Goal: Task Accomplishment & Management: Manage account settings

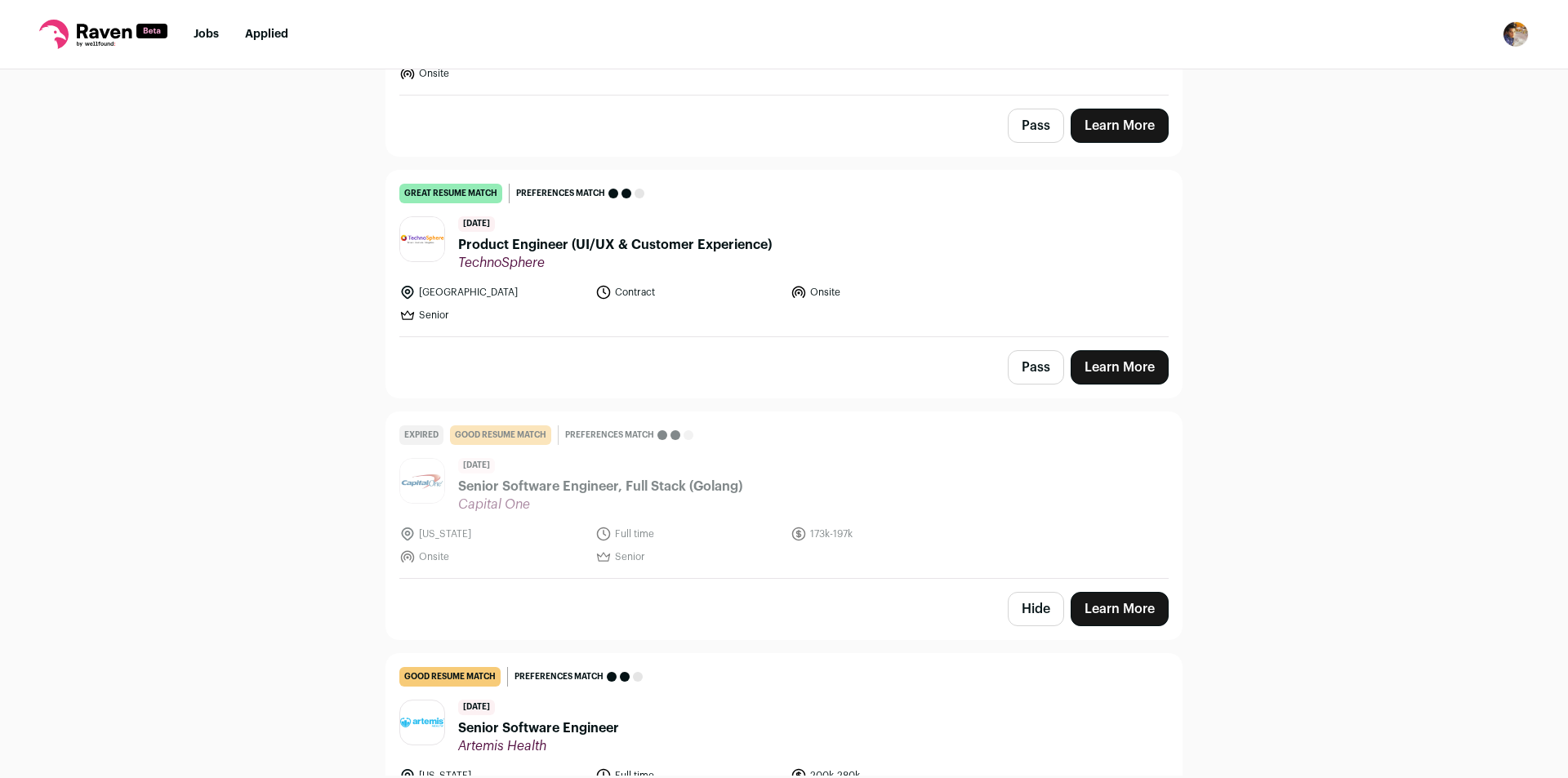
scroll to position [2131, 0]
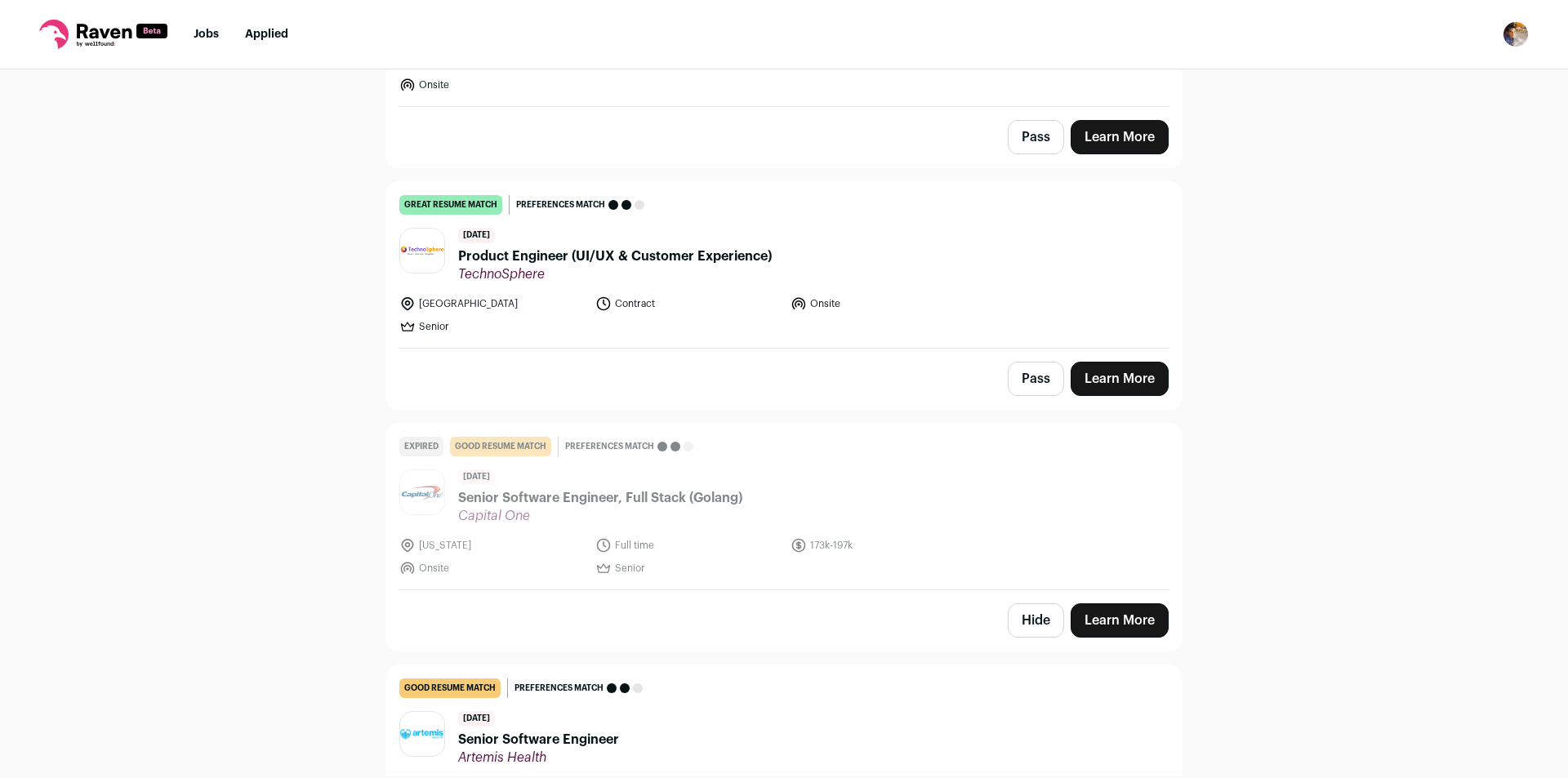
click at [1042, 615] on button "Hide" at bounding box center [1035, 619] width 56 height 34
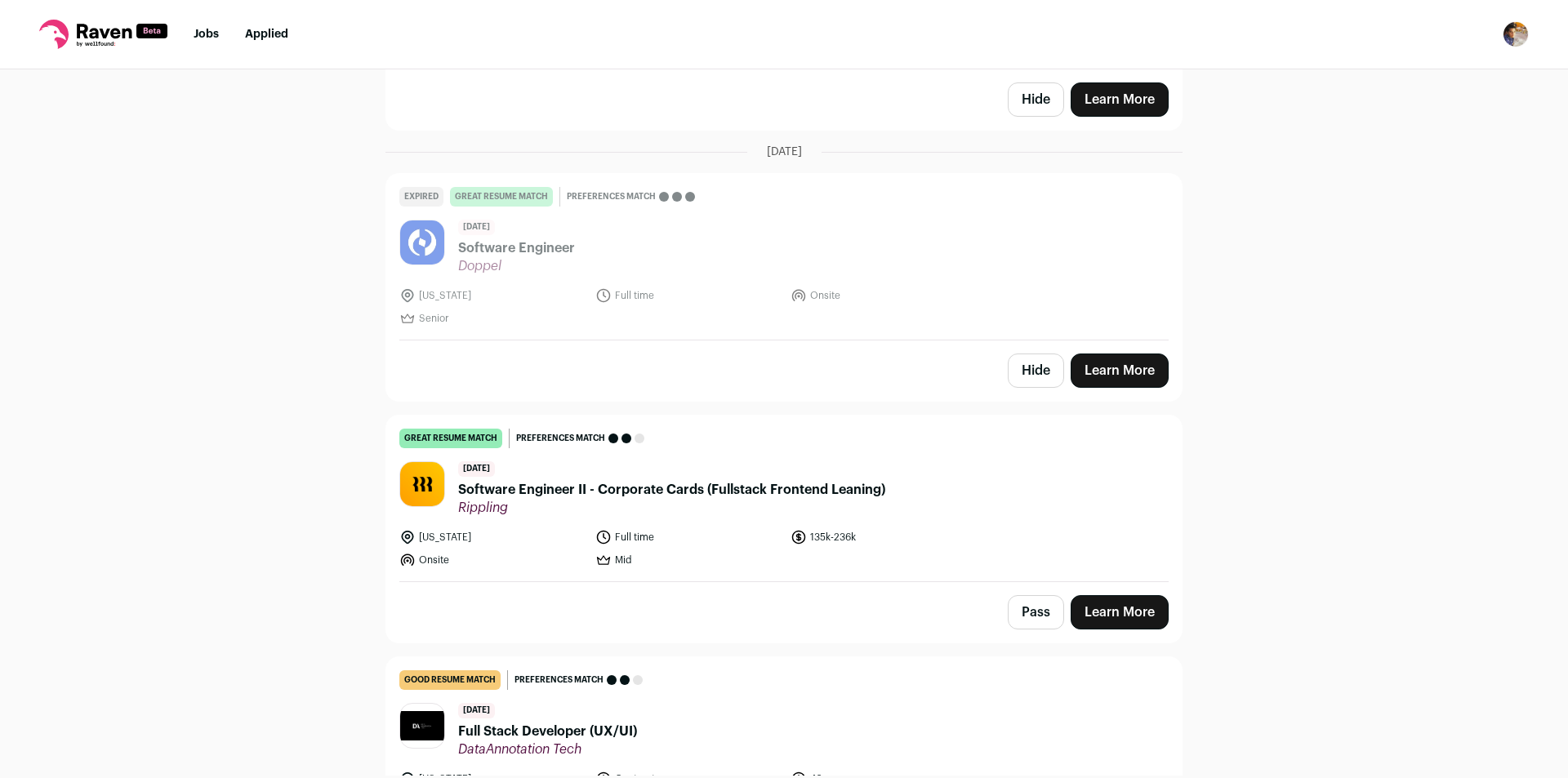
scroll to position [4075, 0]
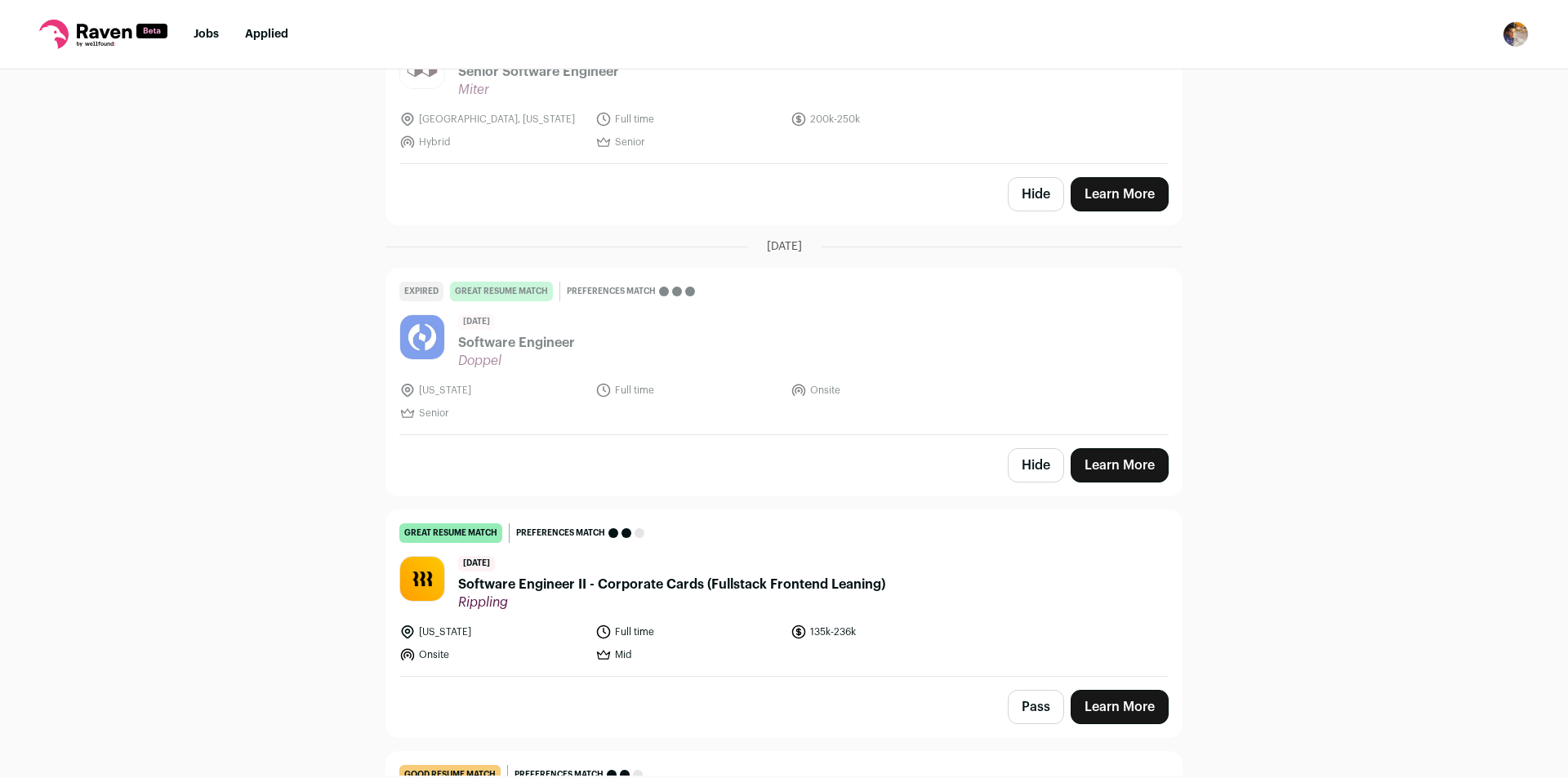
click at [1025, 466] on button "Hide" at bounding box center [1035, 465] width 56 height 34
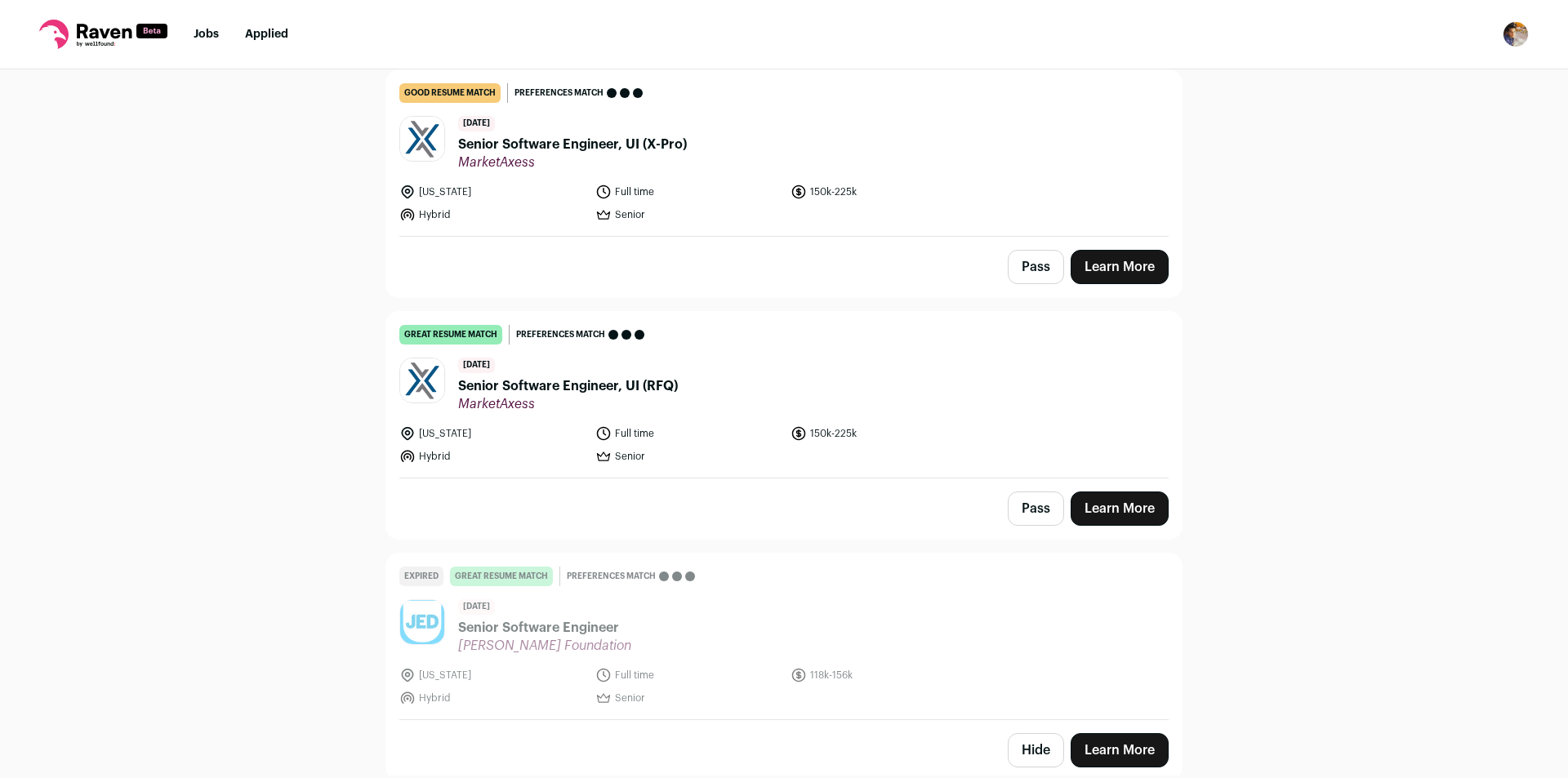
scroll to position [7783, 0]
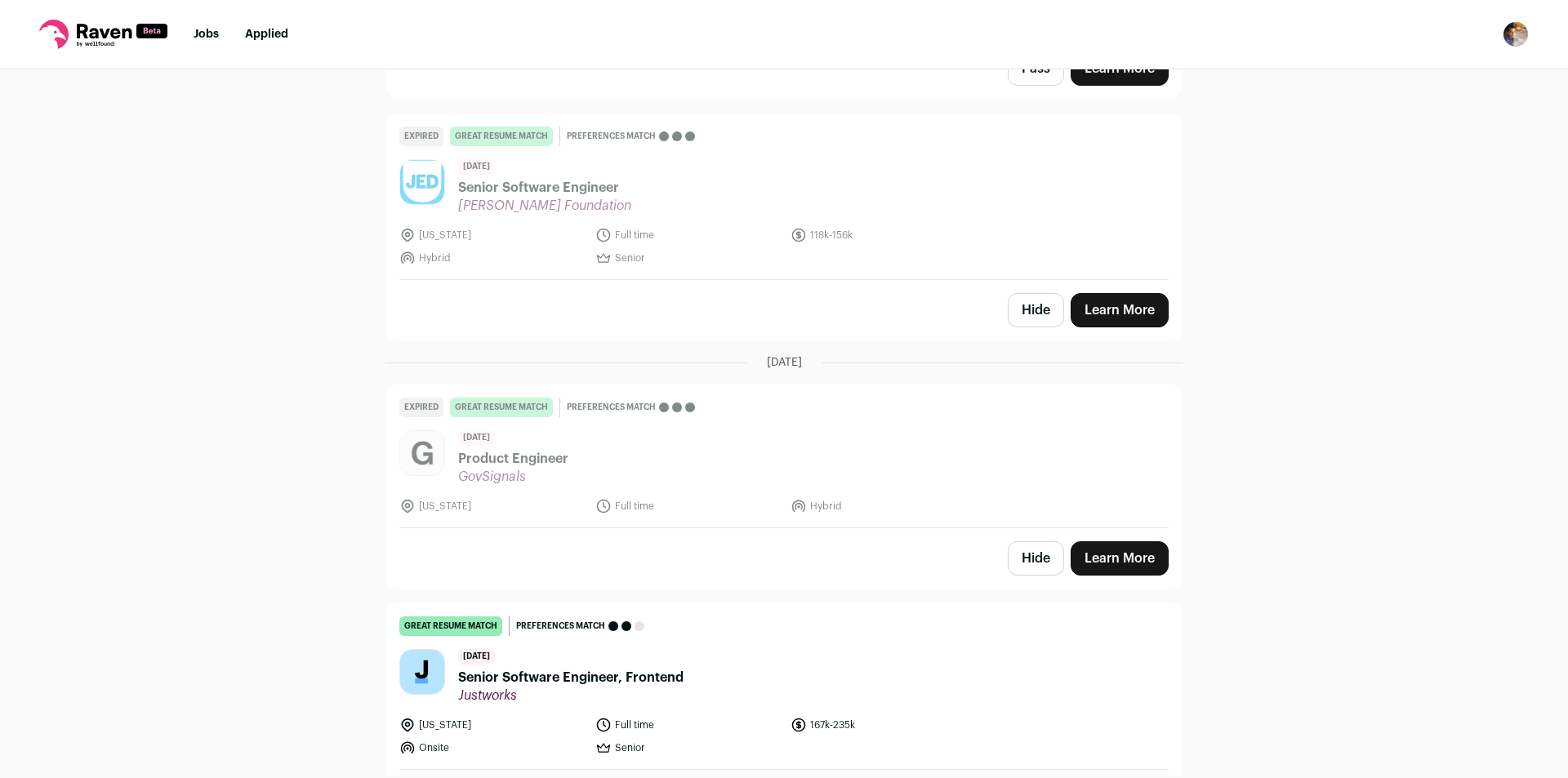
click at [1017, 542] on button "Hide" at bounding box center [1035, 558] width 56 height 34
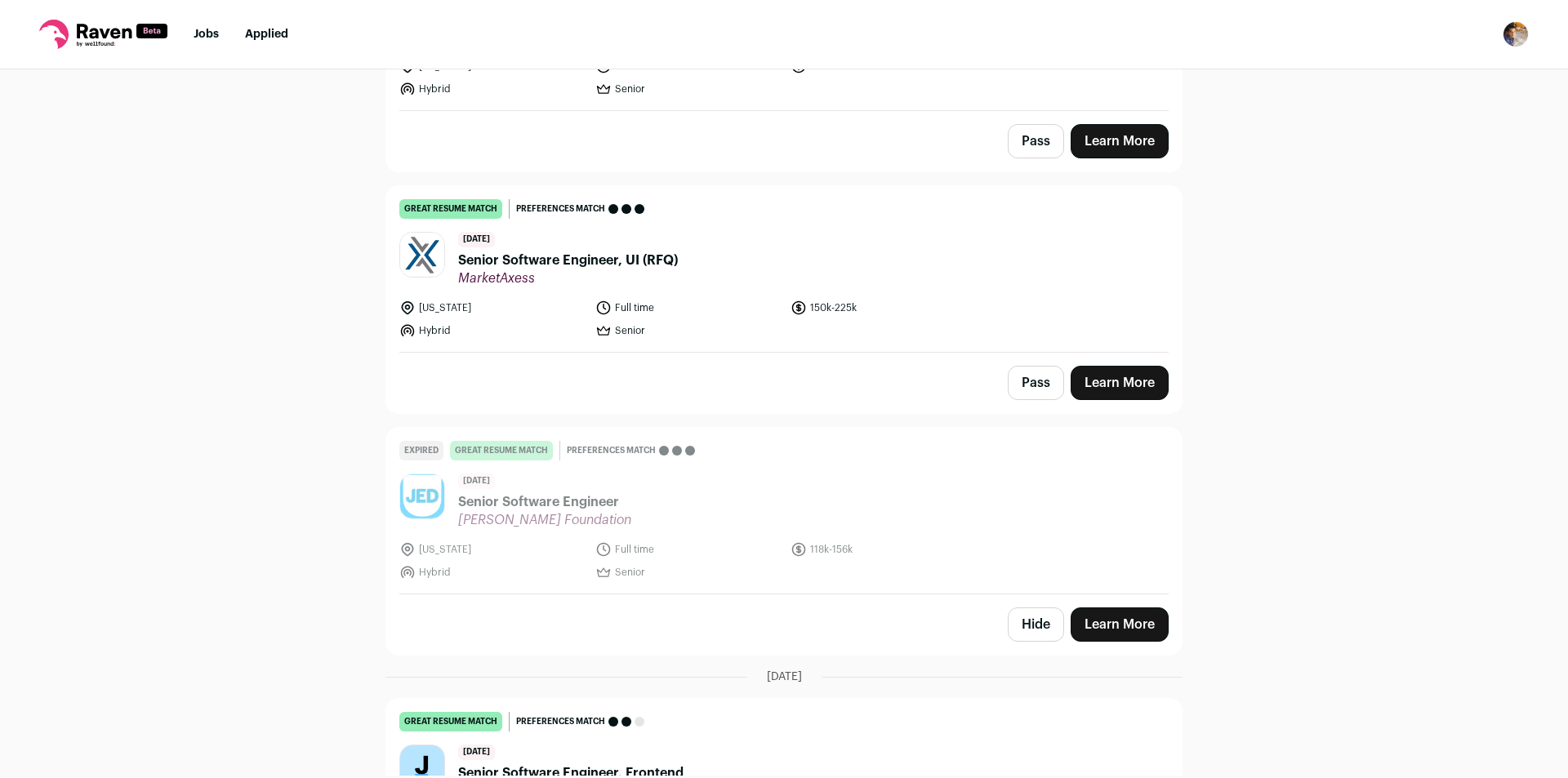
scroll to position [7564, 0]
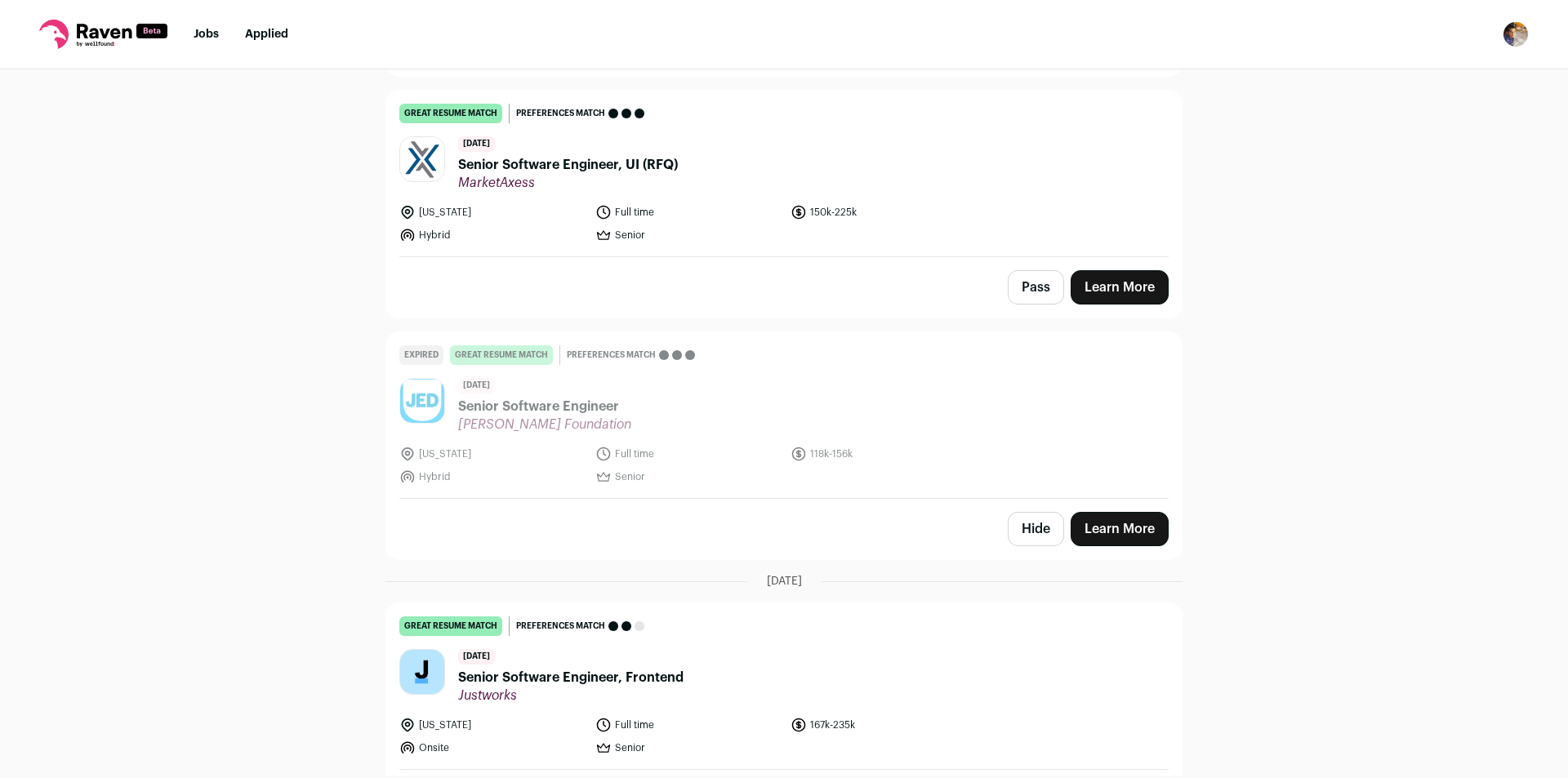
click at [1037, 511] on button "Hide" at bounding box center [1035, 528] width 56 height 34
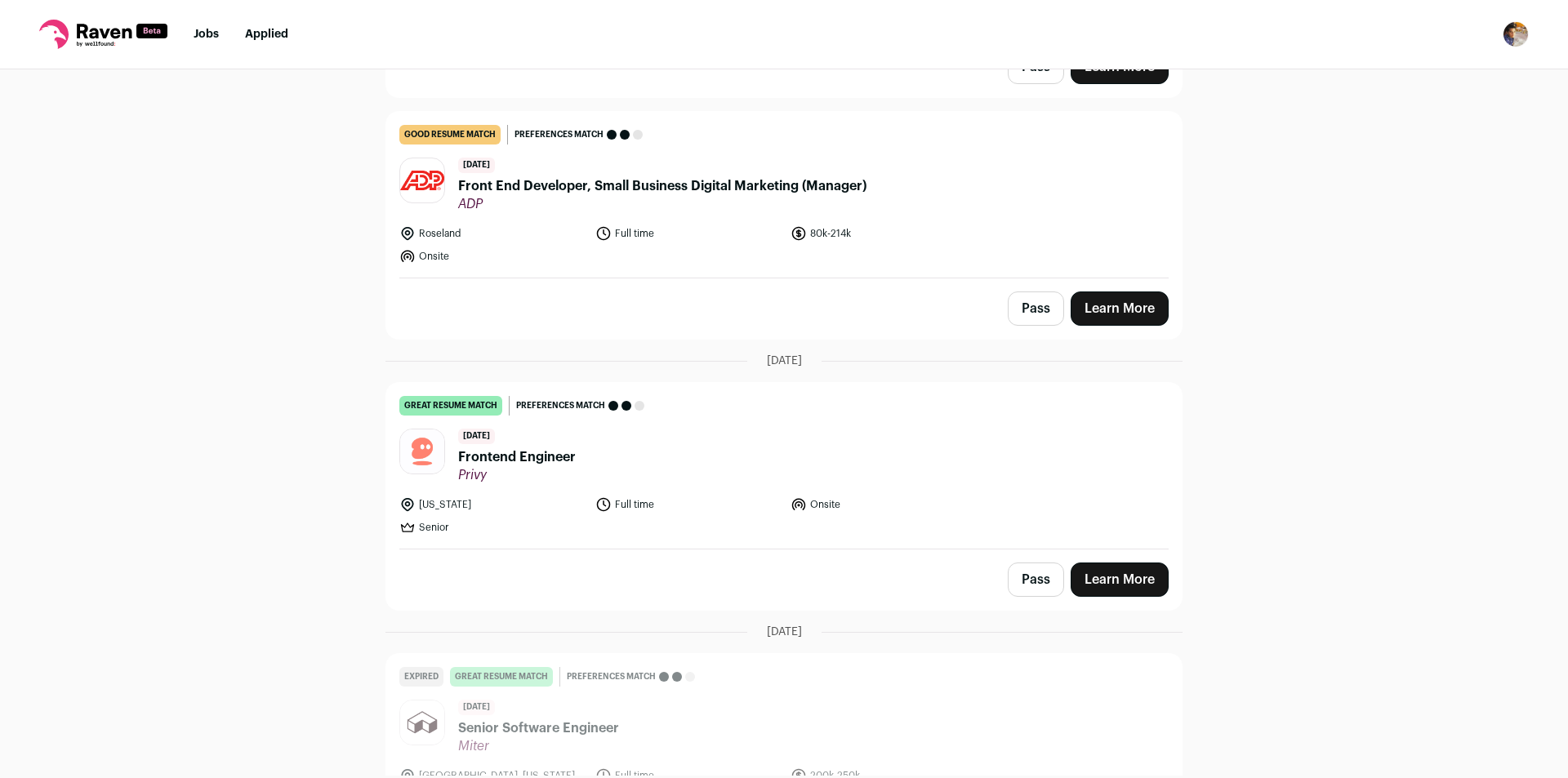
scroll to position [3699, 0]
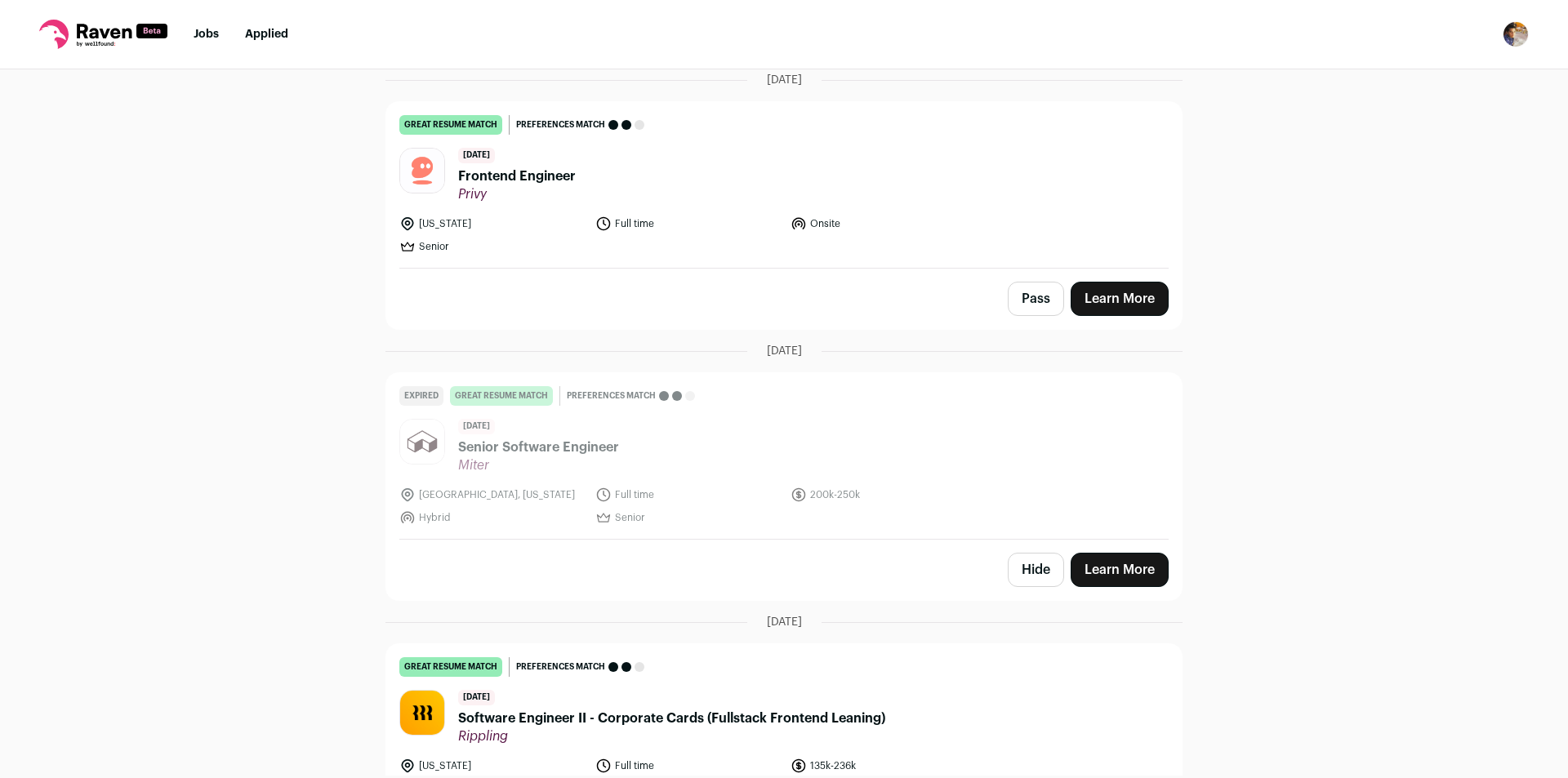
click at [1025, 565] on button "Hide" at bounding box center [1035, 569] width 56 height 34
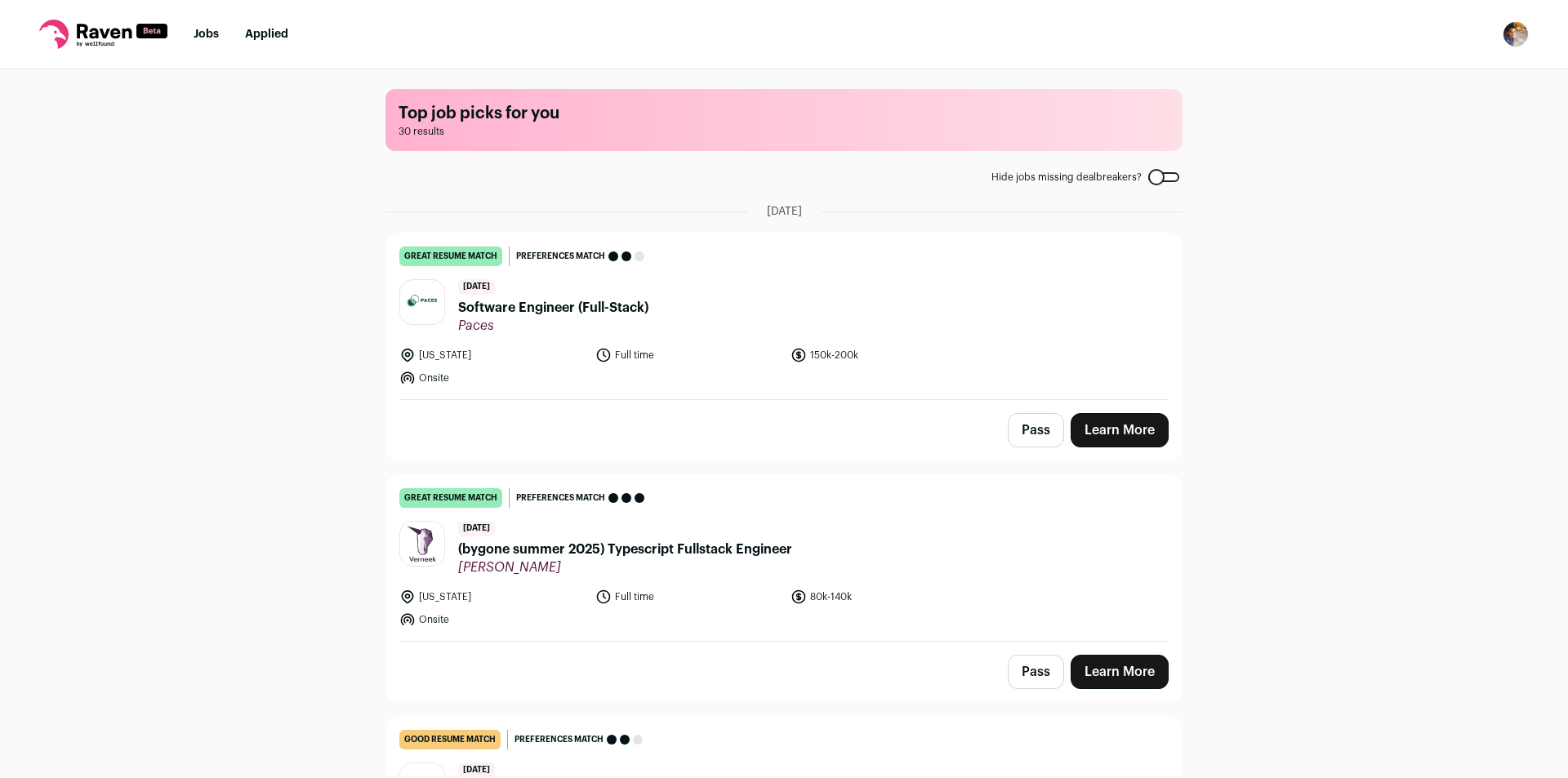
click at [1363, 243] on div "Top job picks for you 30 results Hide jobs missing dealbreakers? August 18th, 2…" at bounding box center [784, 422] width 1568 height 706
